Goal: Check status: Check status

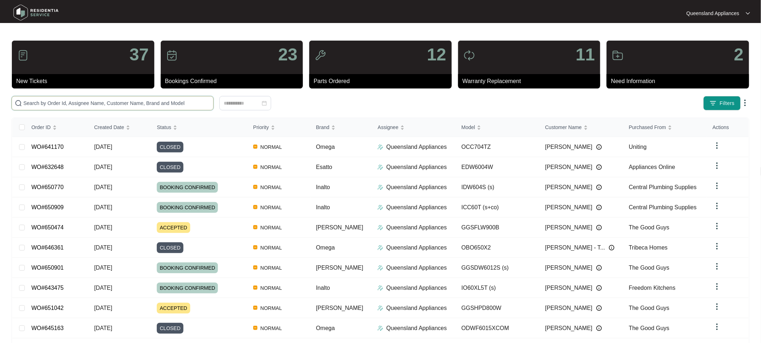
click at [47, 103] on input "text" at bounding box center [116, 103] width 187 height 8
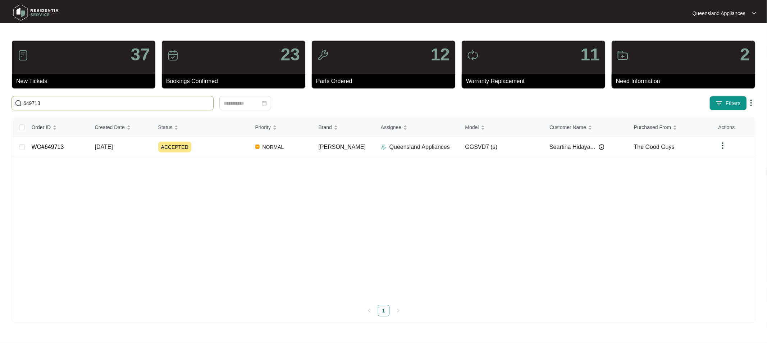
type input "649713"
click at [41, 150] on link "WO#649713" at bounding box center [48, 147] width 32 height 6
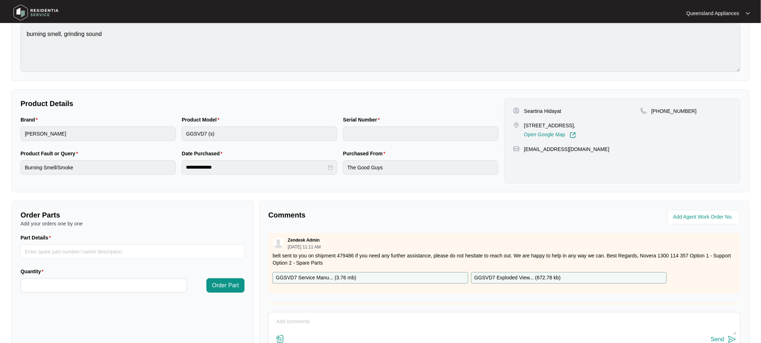
scroll to position [80, 0]
drag, startPoint x: 587, startPoint y: 149, endPoint x: 523, endPoint y: 151, distance: 64.0
click at [523, 151] on div "[EMAIL_ADDRESS][DOMAIN_NAME]" at bounding box center [622, 148] width 218 height 7
copy p "[EMAIL_ADDRESS][DOMAIN_NAME]"
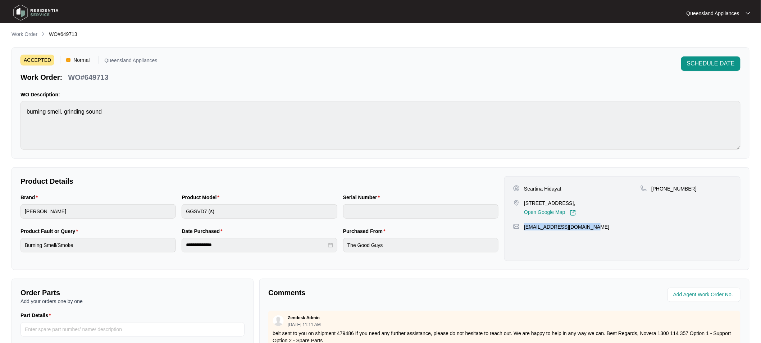
scroll to position [0, 0]
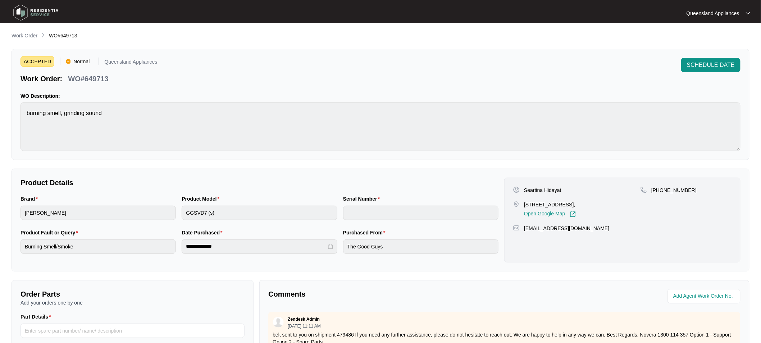
click at [532, 190] on p "Seartina Hidayat" at bounding box center [542, 190] width 37 height 7
copy p "Seartina"
